Goal: Task Accomplishment & Management: Use online tool/utility

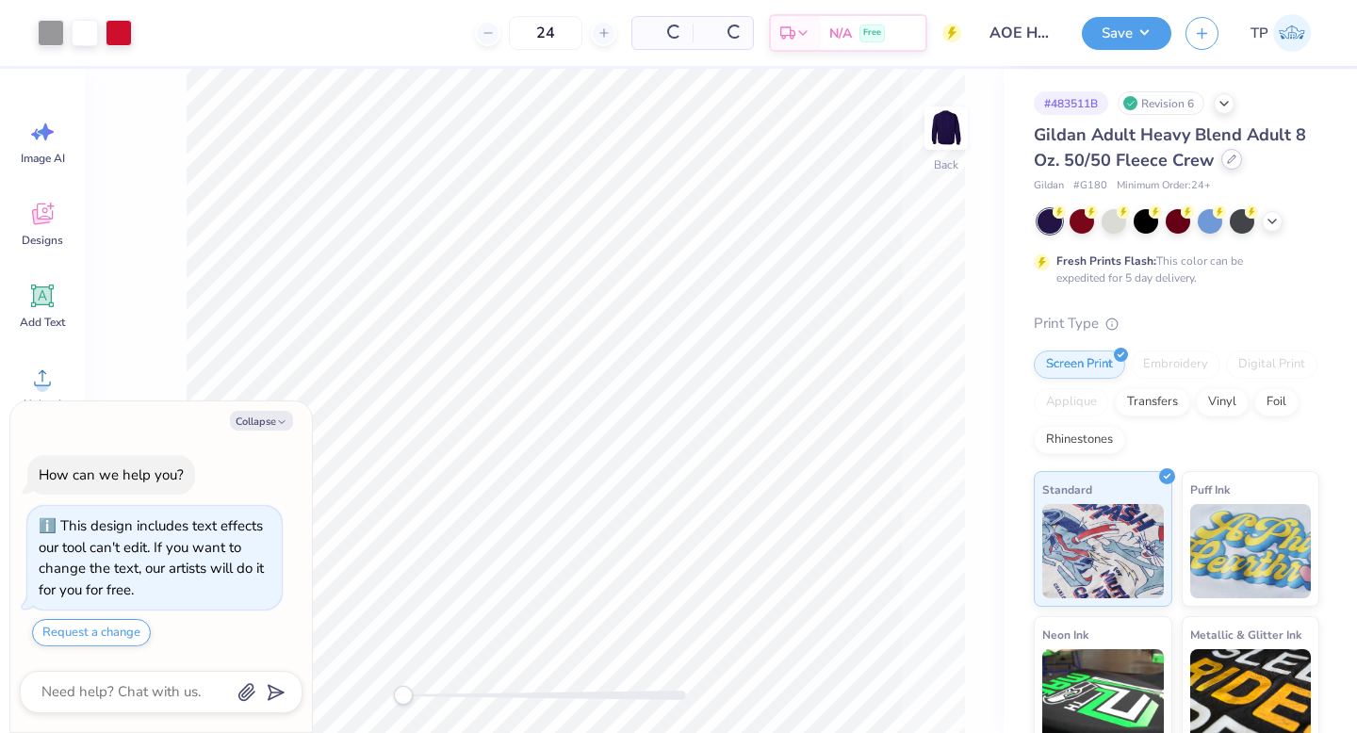
click at [668, 164] on div at bounding box center [1231, 159] width 21 height 21
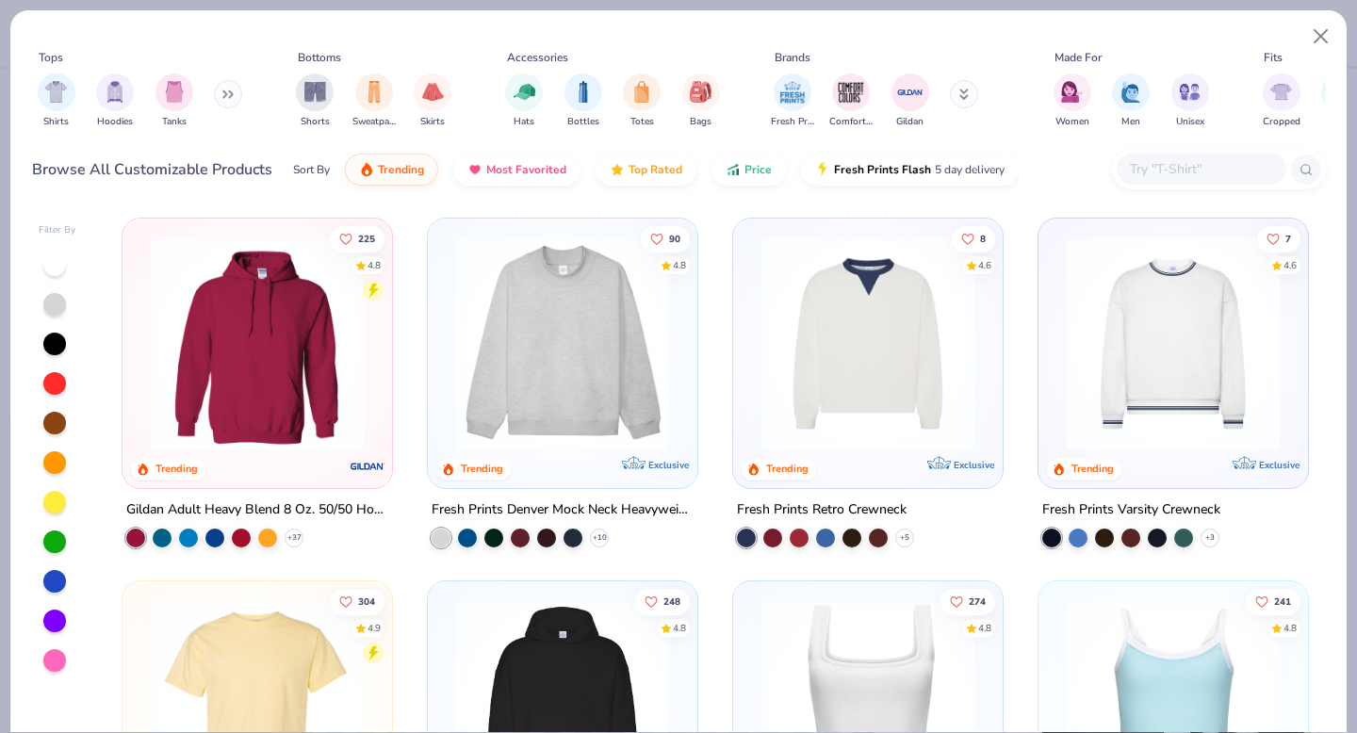
type textarea "x"
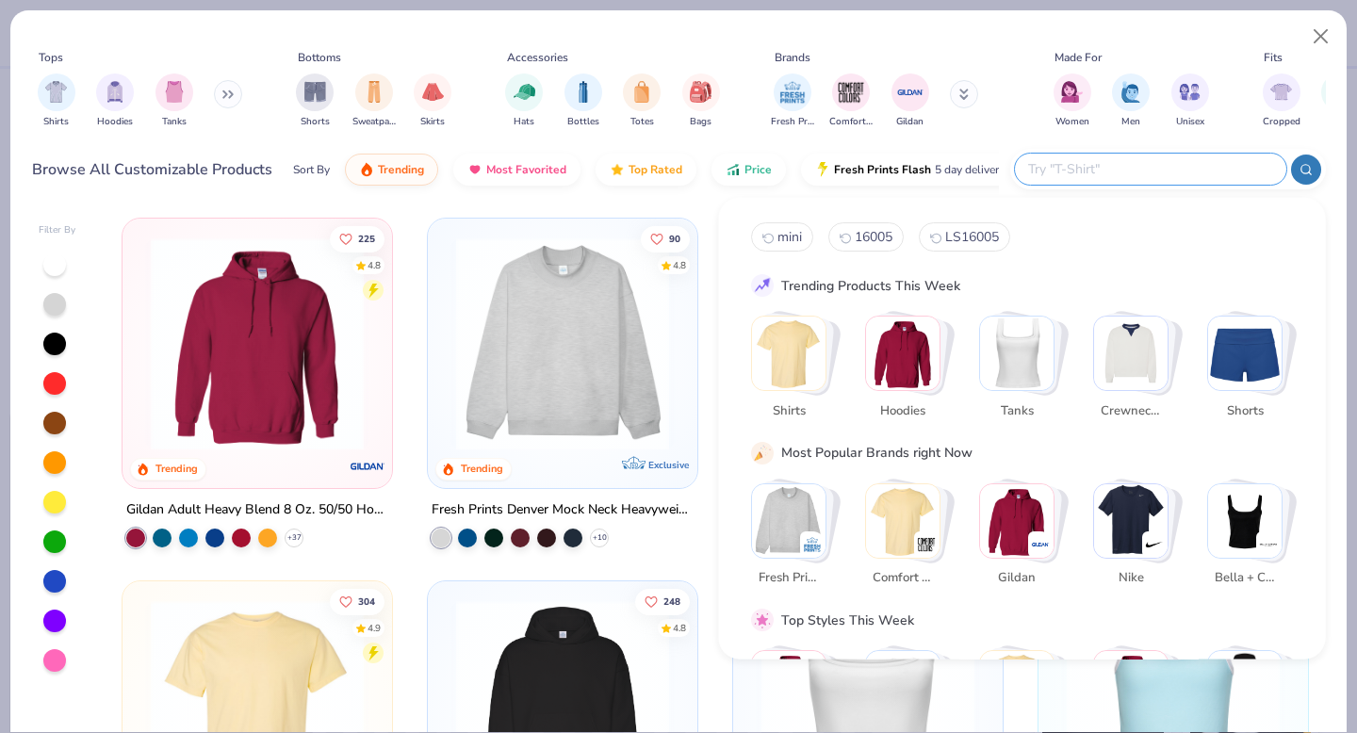
click at [668, 166] on input "text" at bounding box center [1149, 169] width 247 height 22
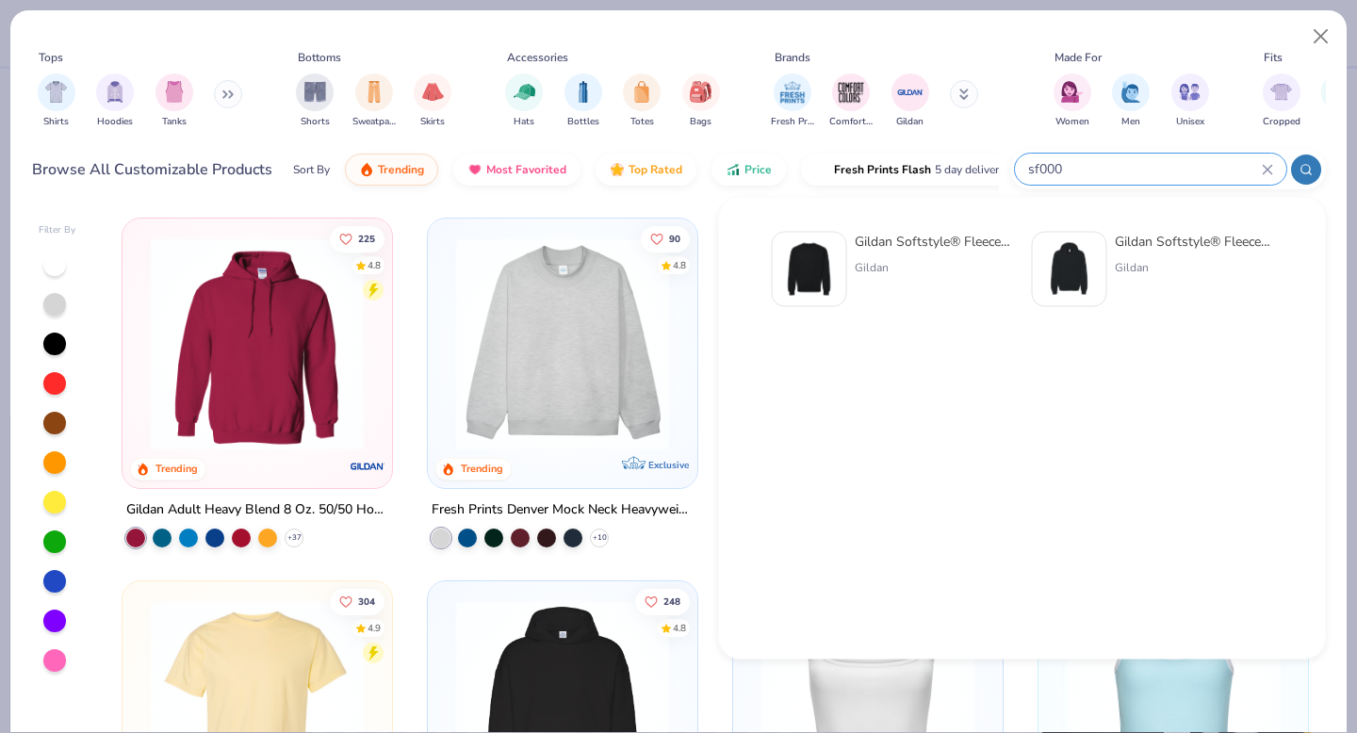
type input "sf000"
click at [668, 237] on div "Gildan Softstyle® Fleece Crew Sweatshirt" at bounding box center [934, 242] width 158 height 20
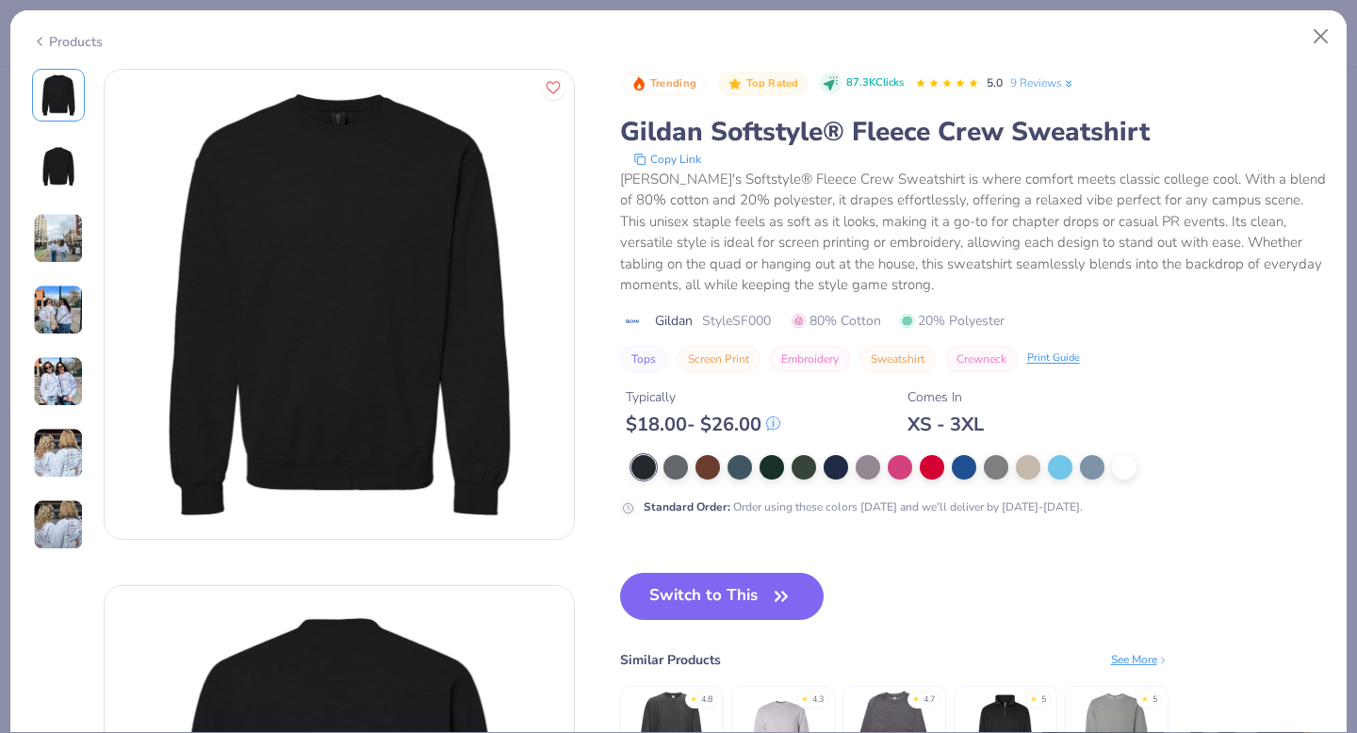
type textarea "x"
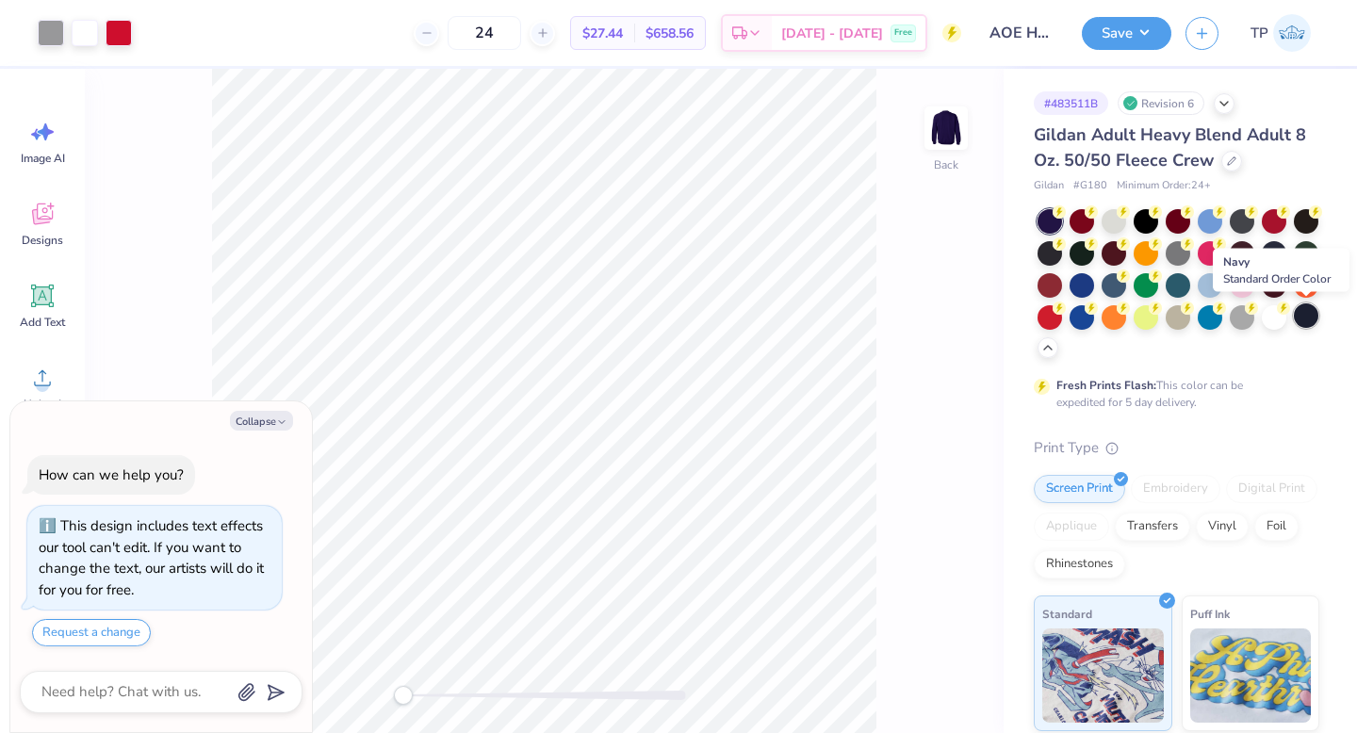
click at [1313, 317] on div at bounding box center [1306, 315] width 24 height 24
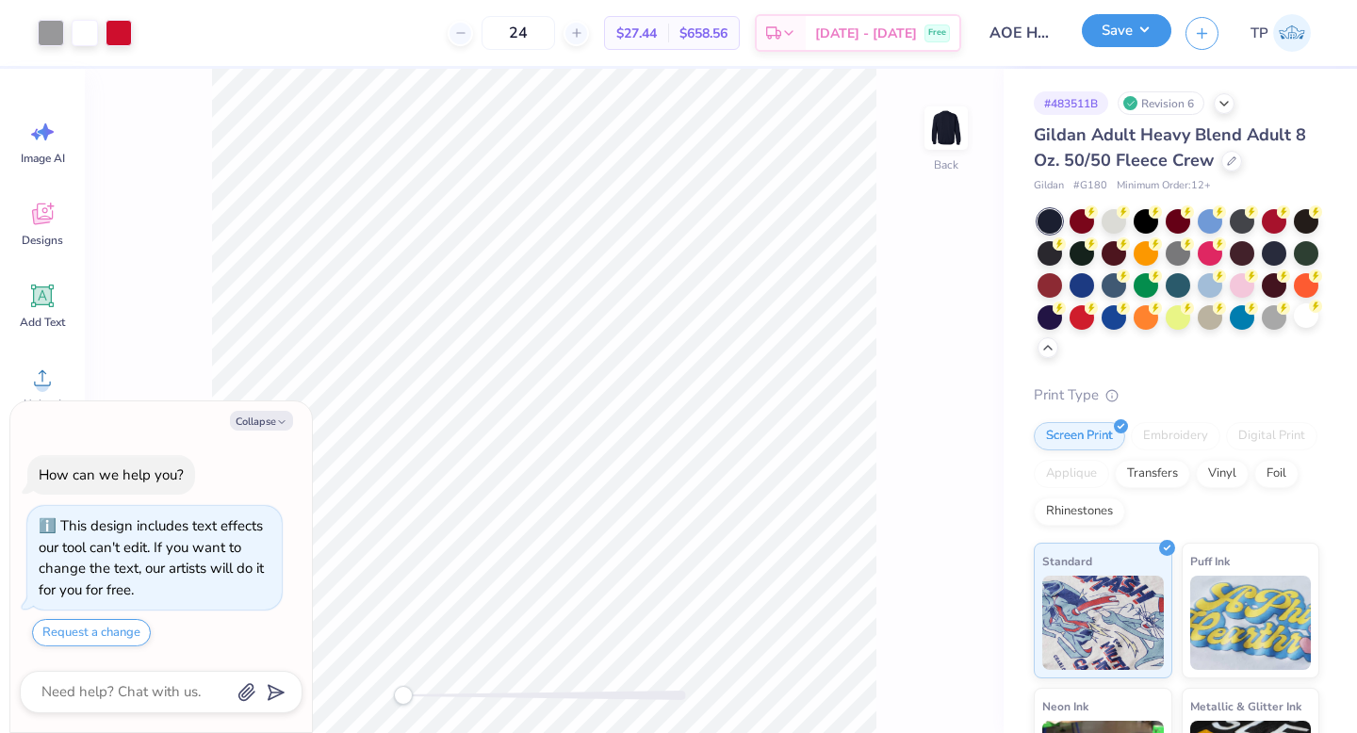
click at [1119, 35] on button "Save" at bounding box center [1127, 30] width 90 height 33
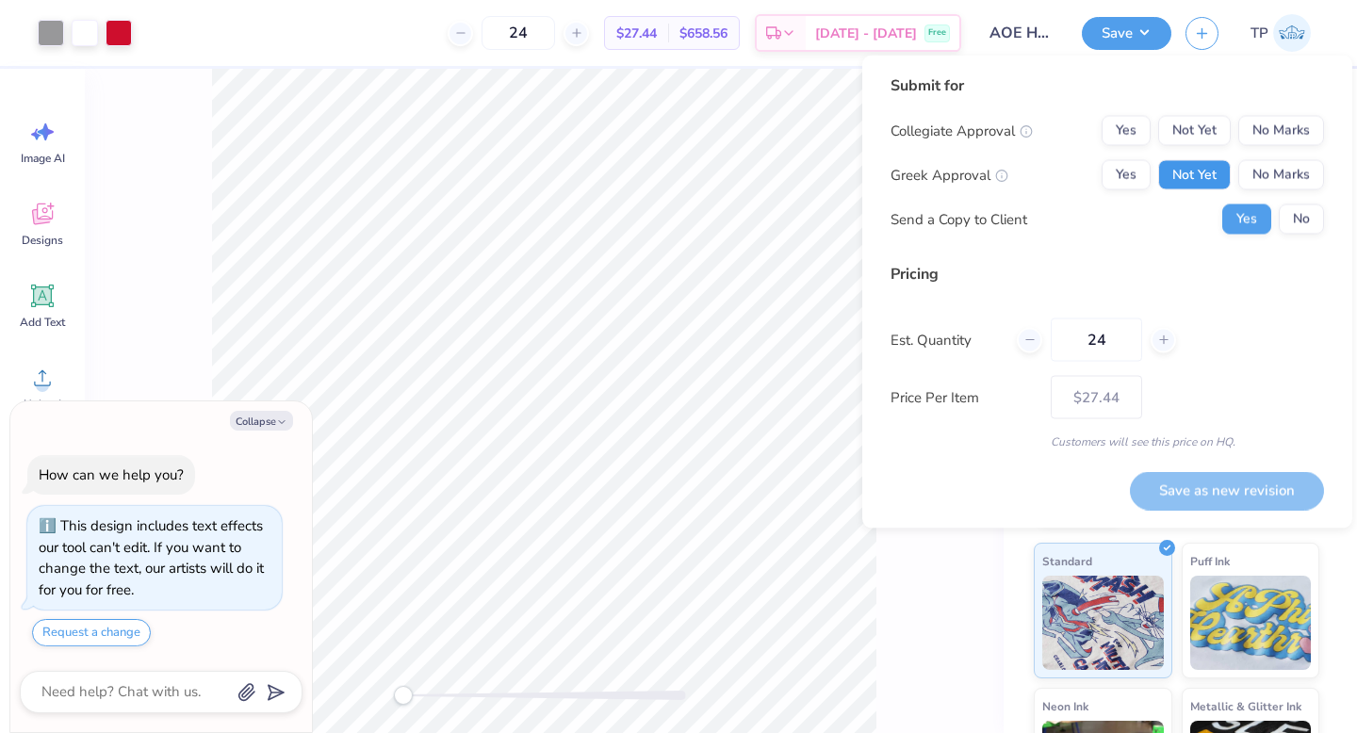
click at [1188, 169] on button "Not Yet" at bounding box center [1194, 175] width 73 height 30
click at [1190, 139] on button "Not Yet" at bounding box center [1194, 131] width 73 height 30
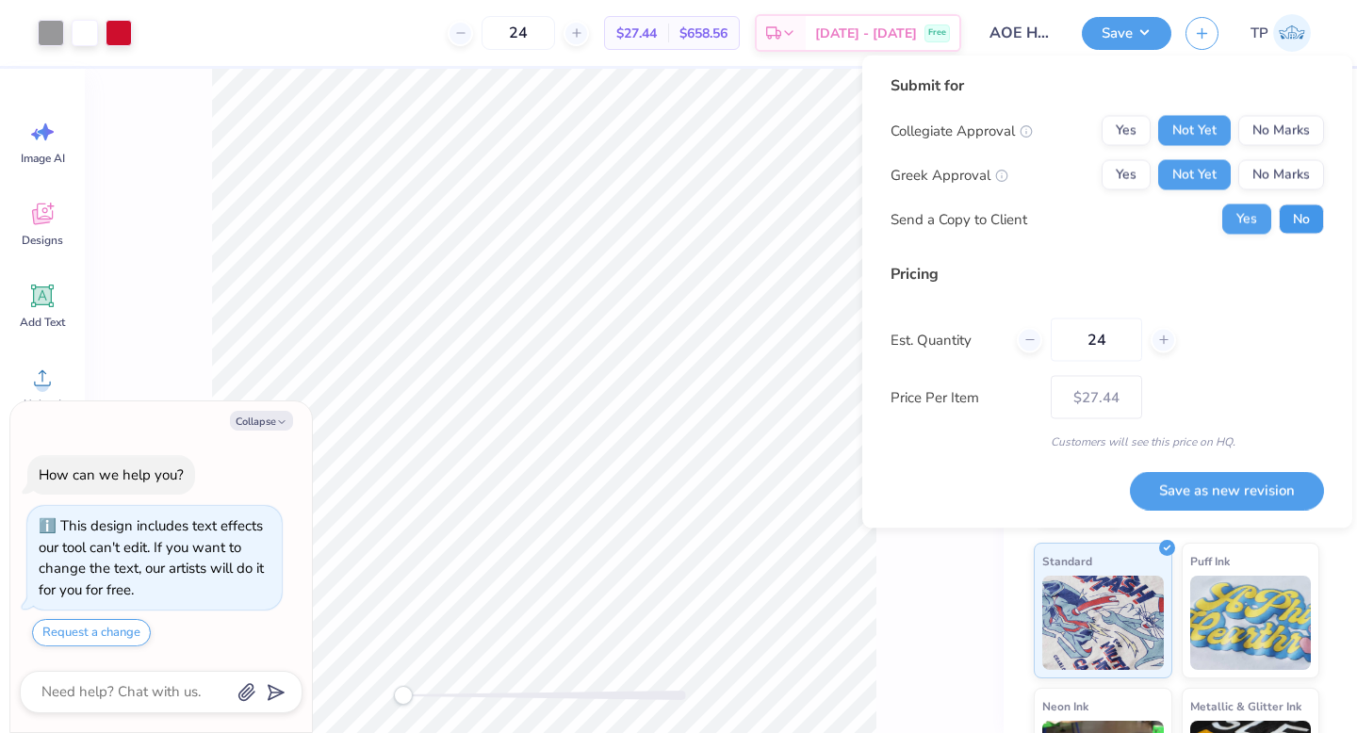
click at [1310, 229] on button "No" at bounding box center [1301, 219] width 45 height 30
click at [1210, 486] on button "Save as new revision" at bounding box center [1227, 490] width 194 height 39
type textarea "x"
type input "– –"
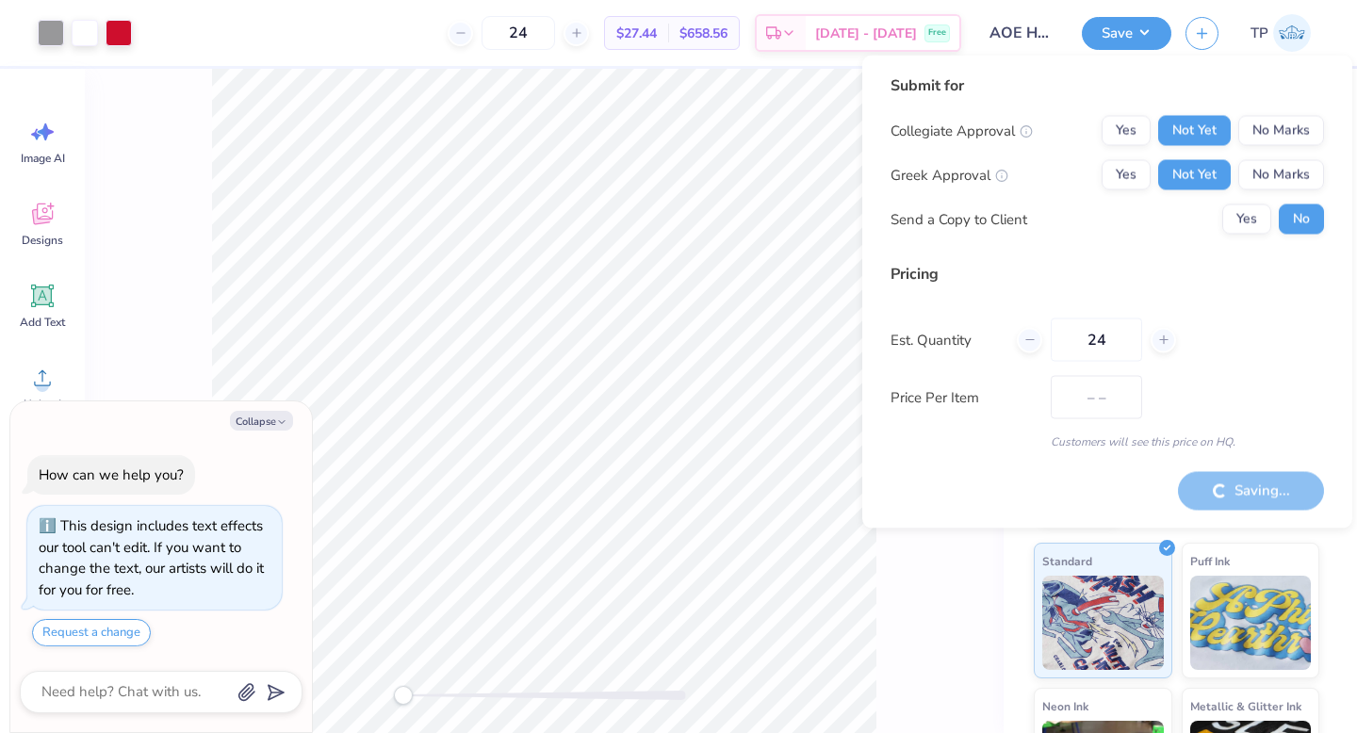
type textarea "x"
type input "$27.44"
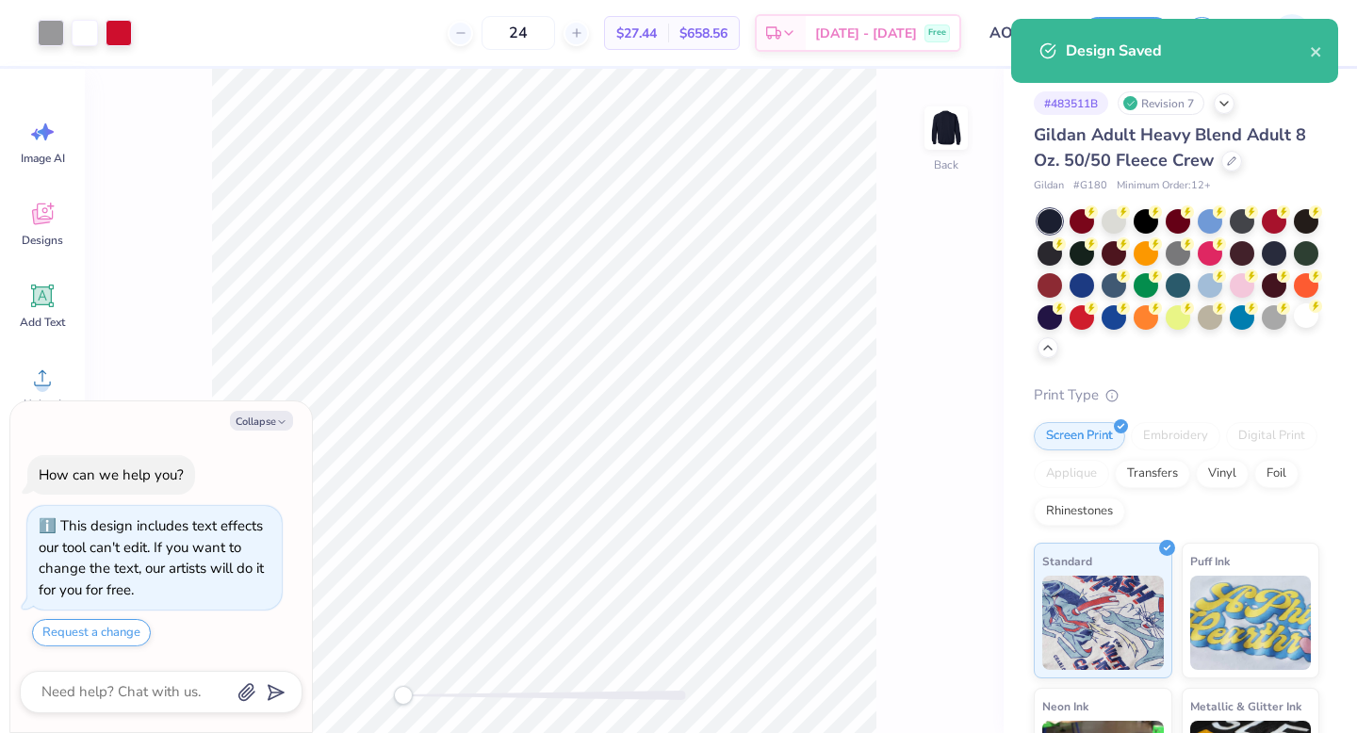
type textarea "x"
type input "– –"
type textarea "x"
type input "$27.44"
